Goal: Task Accomplishment & Management: Use online tool/utility

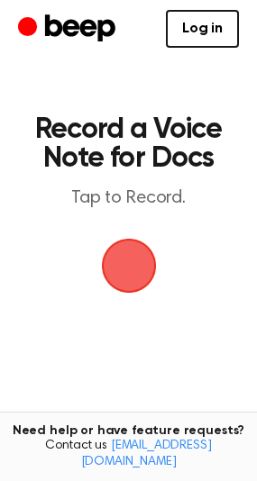
click at [135, 282] on span "button" at bounding box center [128, 266] width 55 height 55
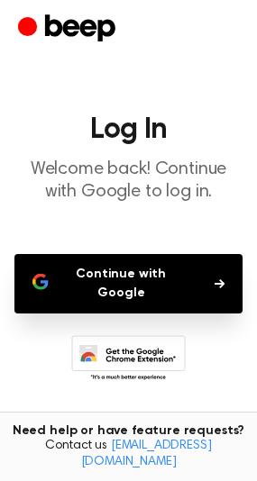
click at [230, 286] on button "Continue with Google" at bounding box center [128, 283] width 228 height 59
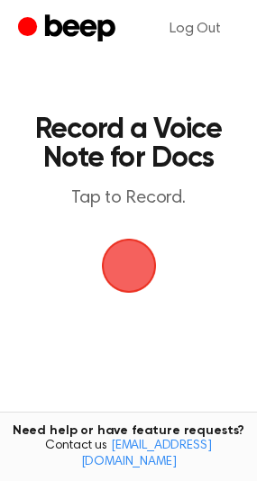
click at [140, 279] on span "button" at bounding box center [128, 265] width 67 height 67
click at [119, 248] on span "button" at bounding box center [128, 264] width 69 height 69
click at [124, 271] on span "button" at bounding box center [128, 266] width 59 height 59
click at [123, 269] on span "button" at bounding box center [128, 266] width 59 height 59
click at [122, 267] on span "button" at bounding box center [128, 265] width 65 height 65
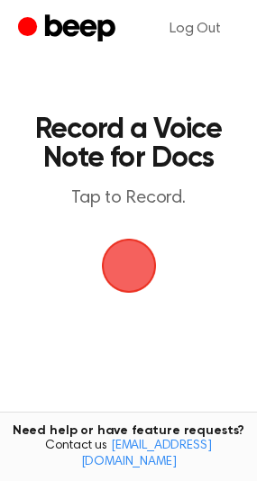
click at [124, 268] on span "button" at bounding box center [127, 265] width 61 height 61
click at [124, 268] on span "button" at bounding box center [128, 266] width 59 height 59
click at [133, 253] on span "button" at bounding box center [128, 266] width 59 height 59
click at [194, 34] on link "Log Out" at bounding box center [194, 28] width 87 height 43
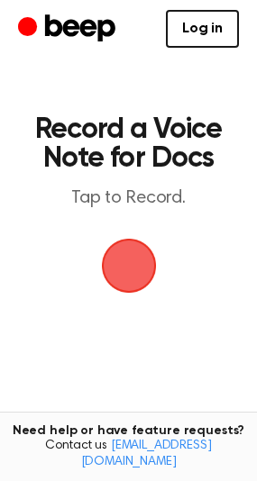
click at [154, 254] on span "button" at bounding box center [128, 265] width 67 height 67
